Goal: Obtain resource: Download file/media

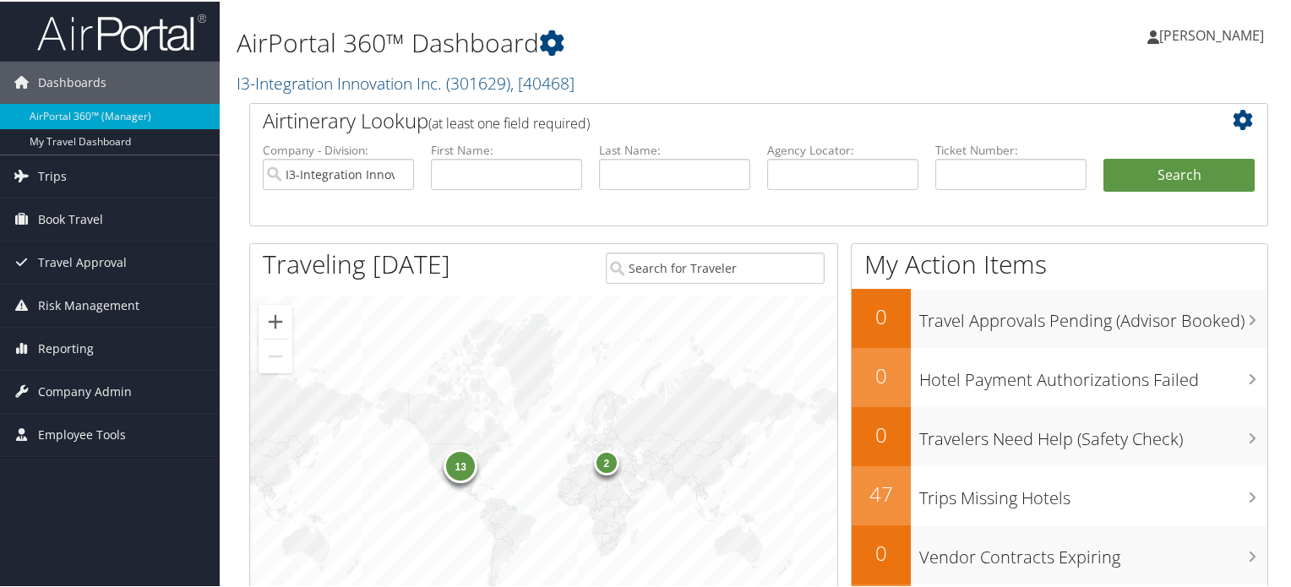
drag, startPoint x: 650, startPoint y: 200, endPoint x: 632, endPoint y: 178, distance: 28.2
click at [632, 178] on li "Last Name:" at bounding box center [675, 179] width 168 height 79
click at [632, 178] on input "text" at bounding box center [674, 172] width 151 height 31
type input "[PERSON_NAME]"
click at [1104, 157] on button "Search" at bounding box center [1179, 174] width 151 height 34
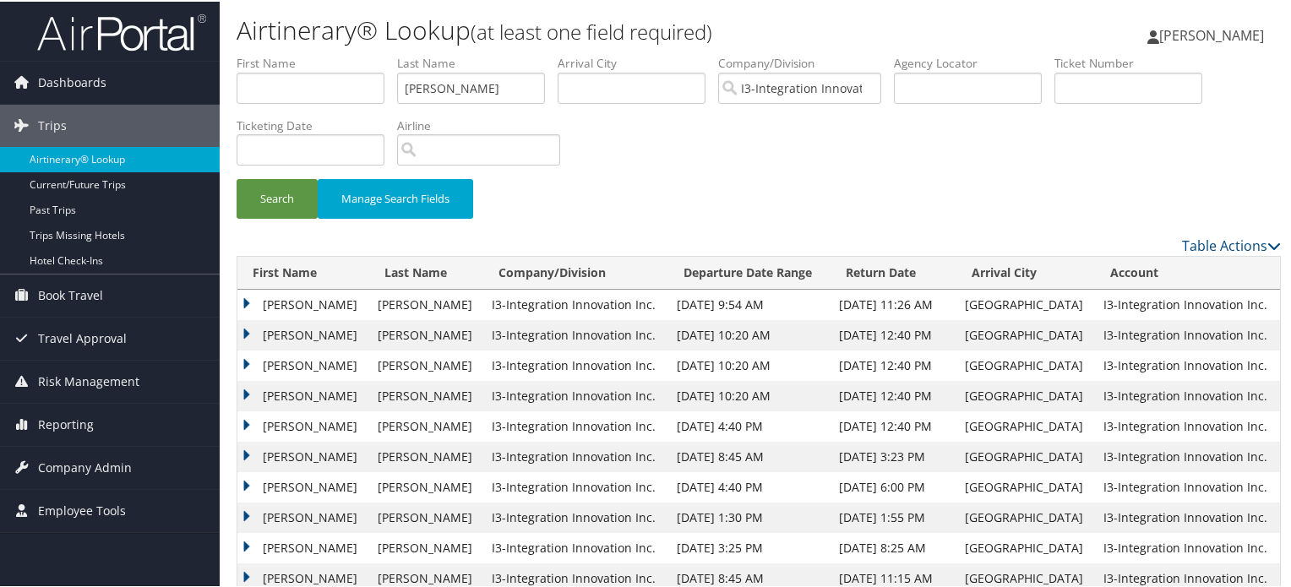
click at [310, 305] on td "[PERSON_NAME]" at bounding box center [303, 303] width 132 height 30
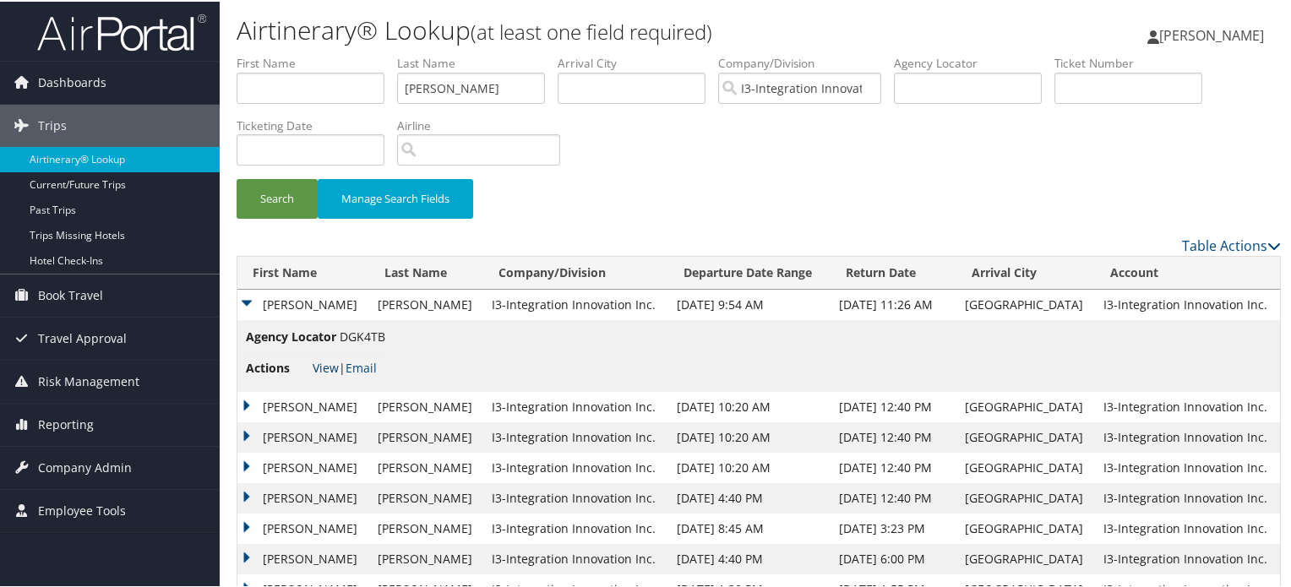
click at [322, 368] on link "View" at bounding box center [326, 366] width 26 height 16
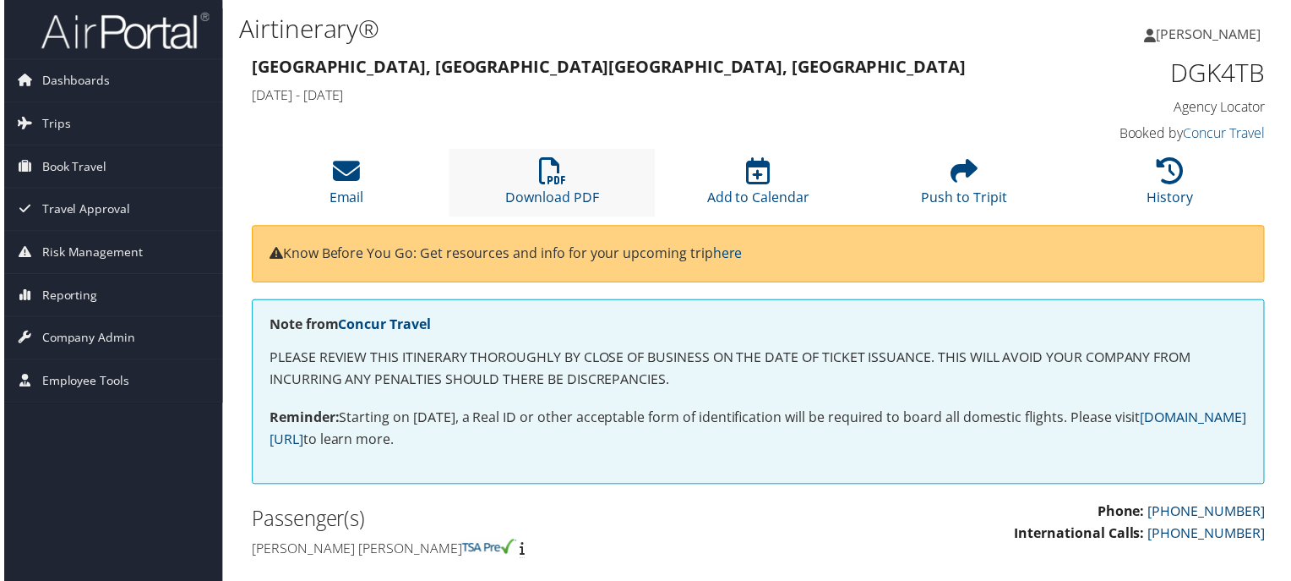
click at [571, 174] on li "Download PDF" at bounding box center [551, 184] width 207 height 68
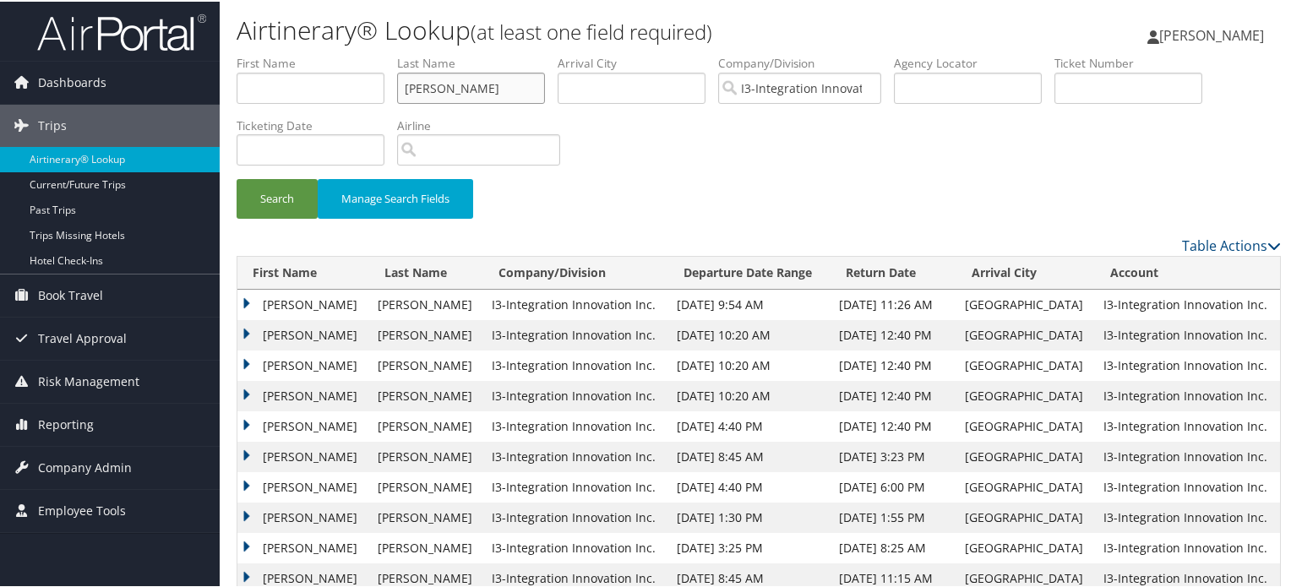
click at [510, 94] on input "[PERSON_NAME]" at bounding box center [471, 86] width 148 height 31
type input "bender"
click at [237, 177] on button "Search" at bounding box center [277, 197] width 81 height 40
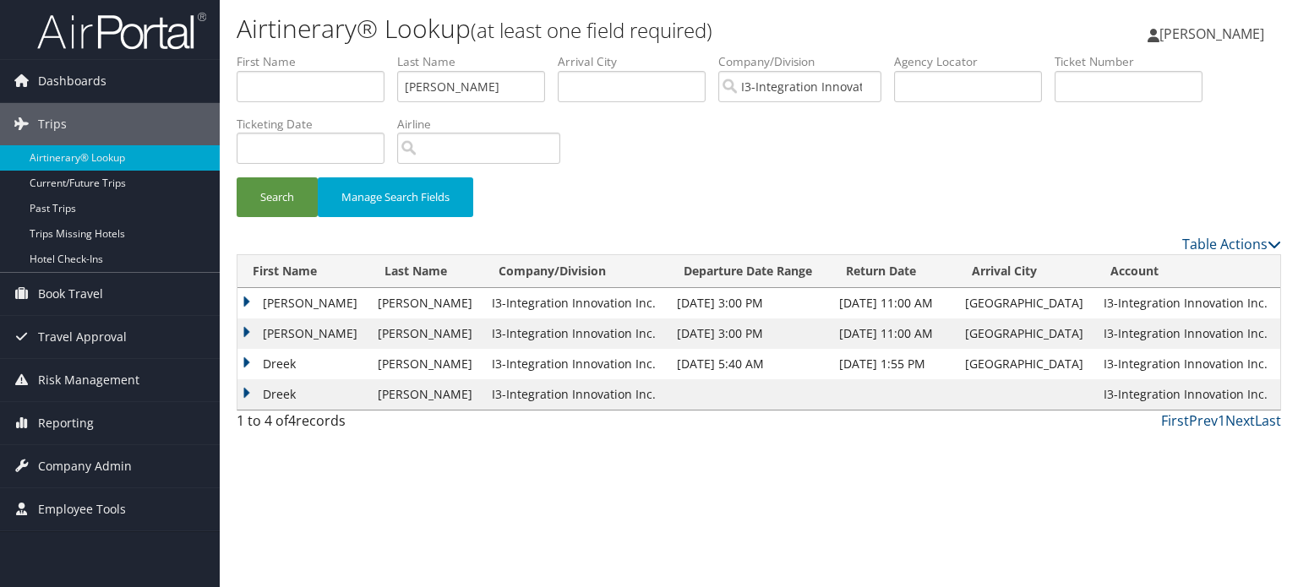
click at [329, 335] on td "DREEK JOHNAT" at bounding box center [303, 334] width 132 height 30
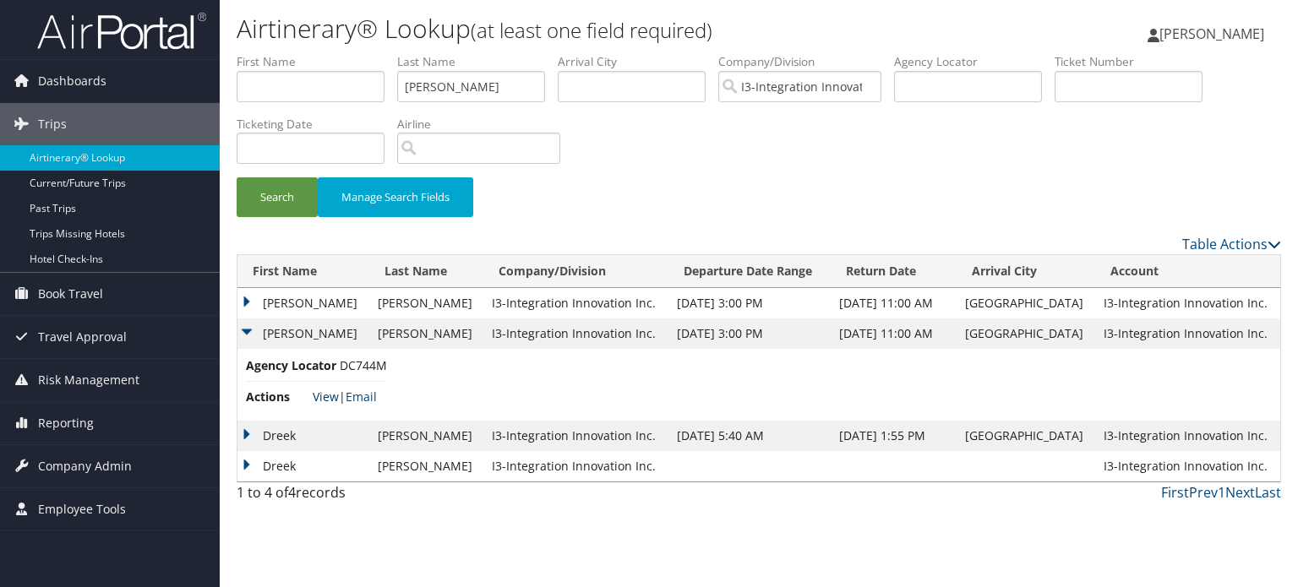
click at [335, 395] on link "View" at bounding box center [326, 397] width 26 height 16
click at [311, 309] on td "DREEK JOHNAT" at bounding box center [303, 303] width 132 height 30
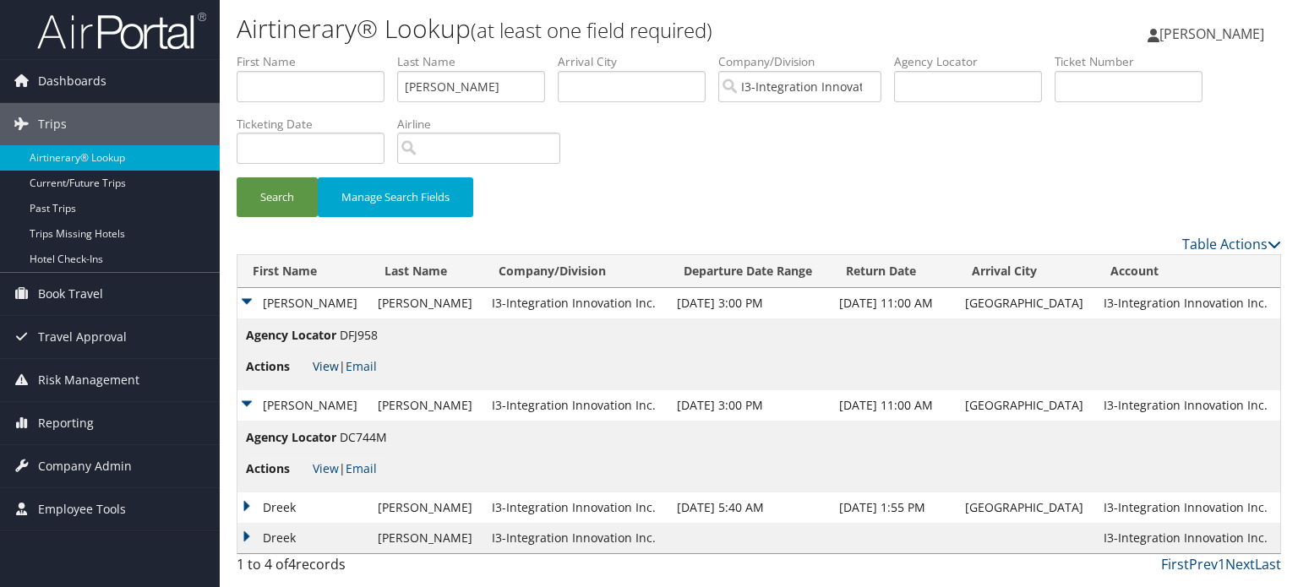
click at [332, 369] on link "View" at bounding box center [326, 366] width 26 height 16
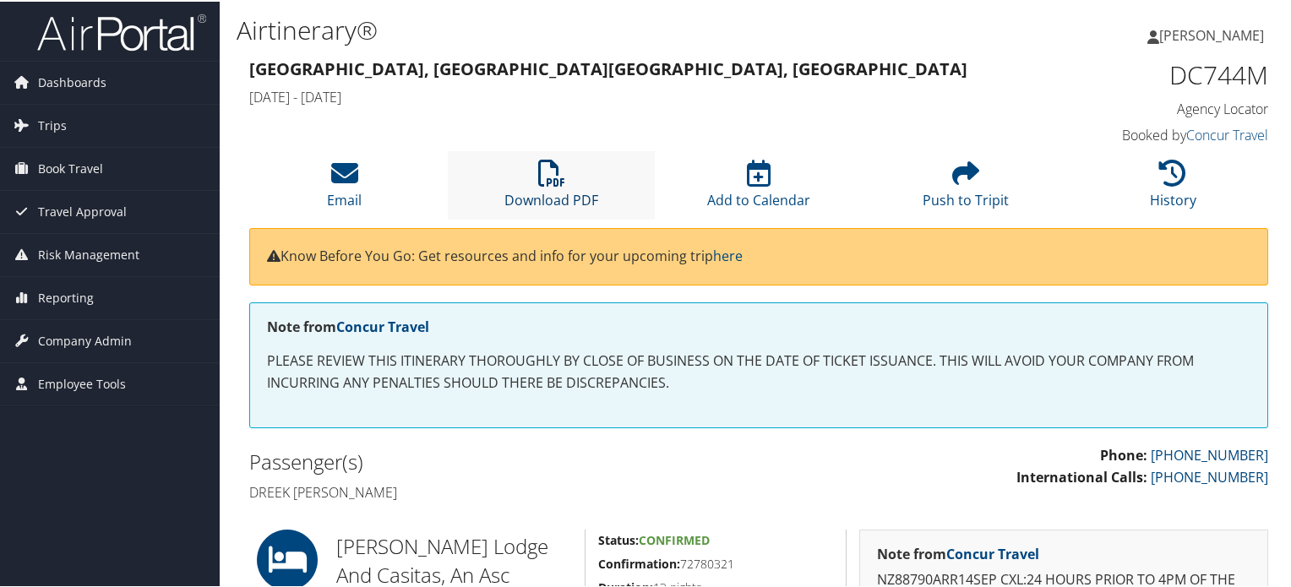
click at [541, 198] on link "Download PDF" at bounding box center [552, 187] width 94 height 41
click at [586, 182] on li "Download PDF" at bounding box center [551, 184] width 207 height 68
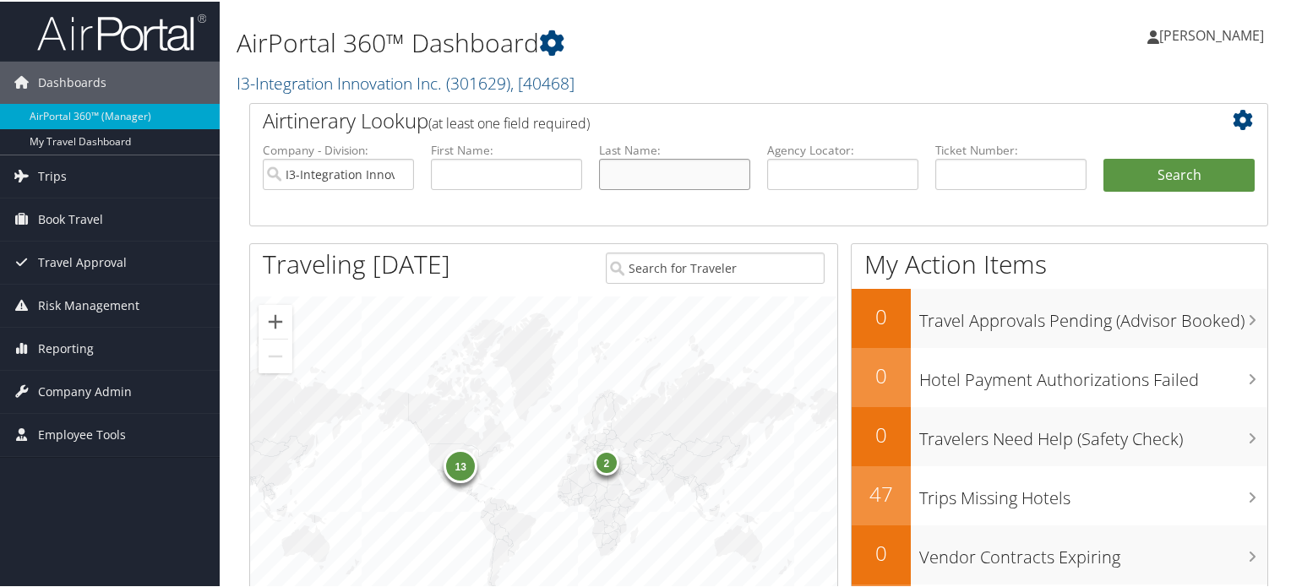
click at [630, 178] on input "text" at bounding box center [674, 172] width 151 height 31
type input "bender"
click at [1104, 157] on button "Search" at bounding box center [1179, 174] width 151 height 34
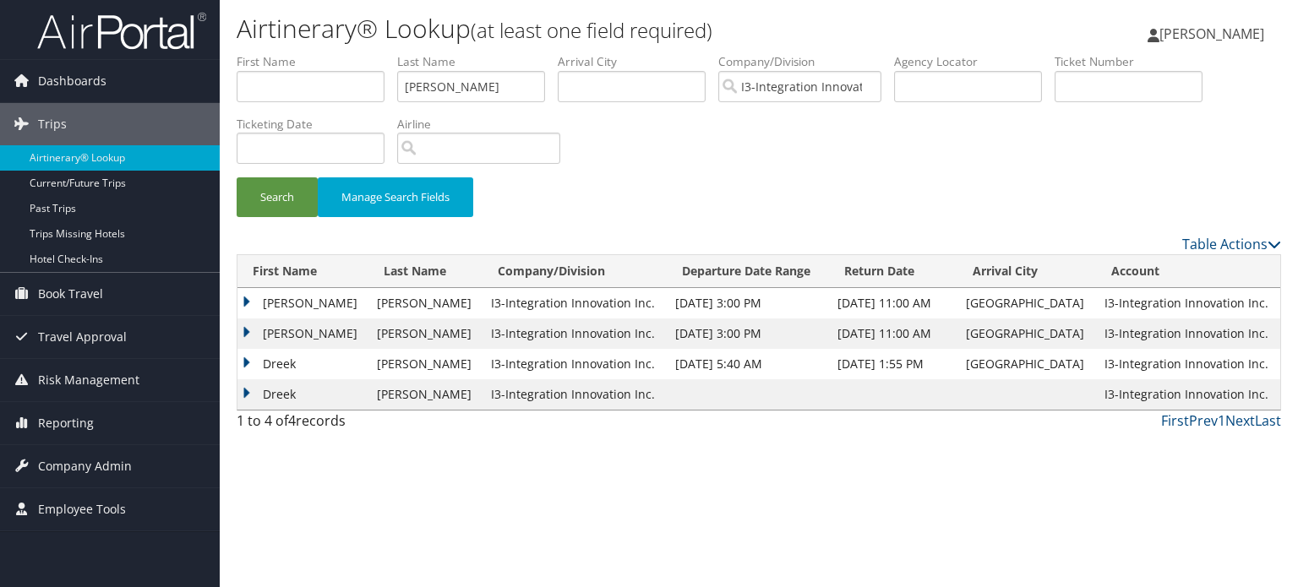
click at [312, 328] on td "DREEK JOHNAT" at bounding box center [302, 334] width 131 height 30
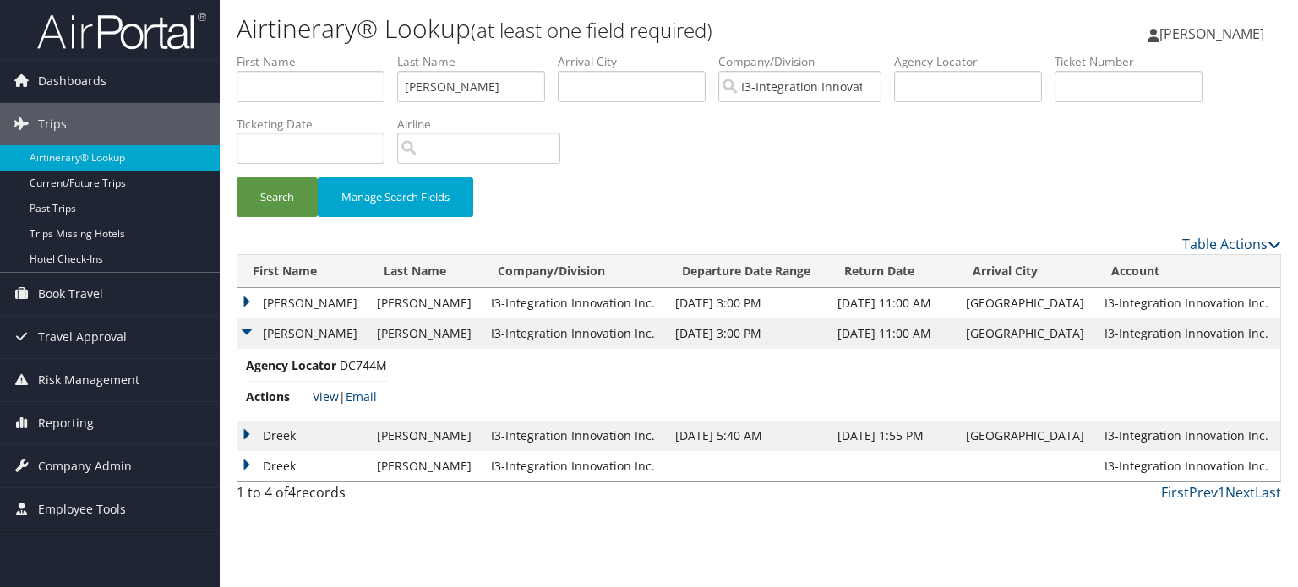
click at [322, 392] on link "View" at bounding box center [326, 397] width 26 height 16
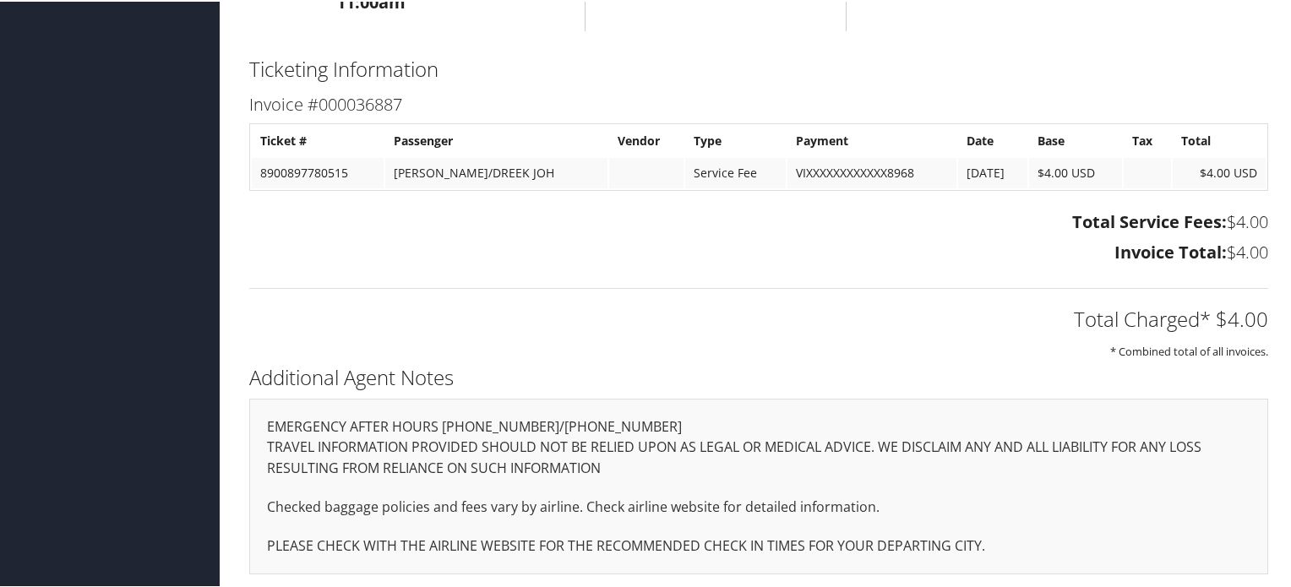
scroll to position [821, 0]
